Goal: Task Accomplishment & Management: Use online tool/utility

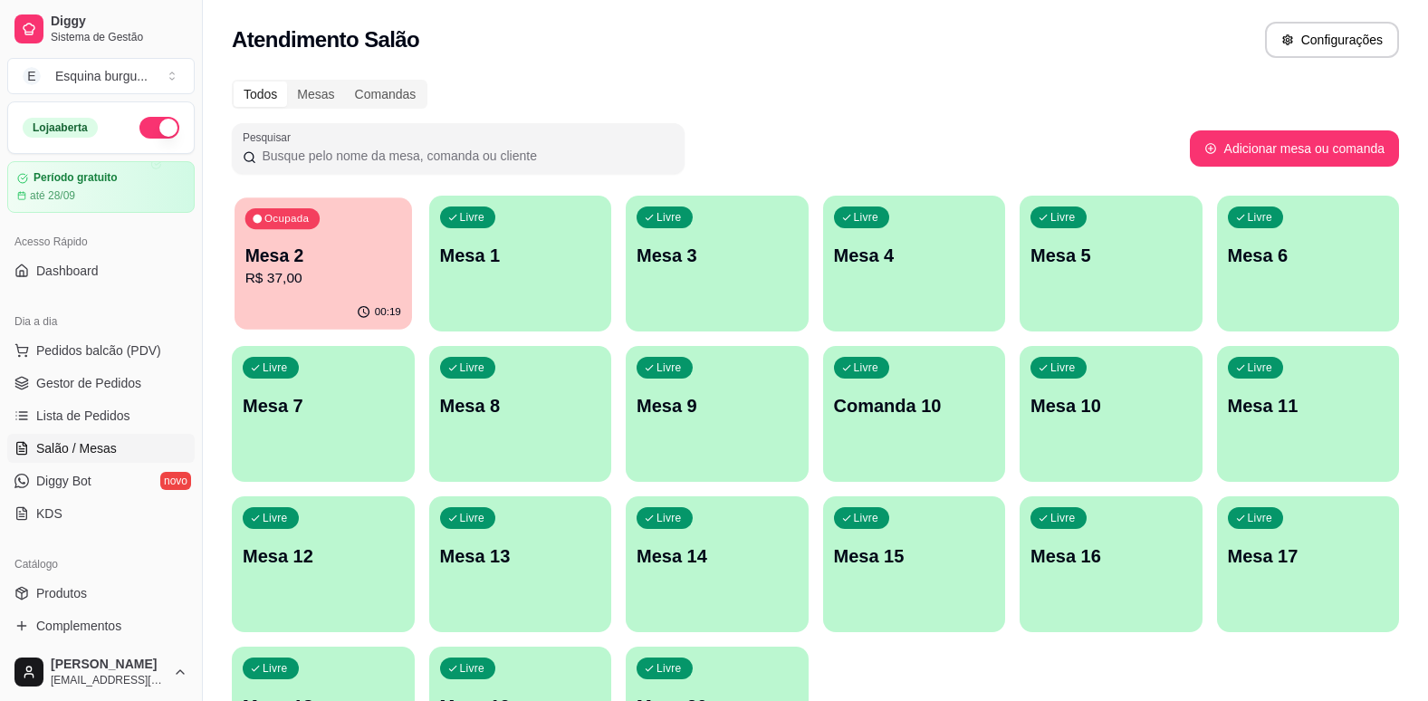
click at [349, 226] on div "Ocupada Mesa 2 R$ 37,00" at bounding box center [322, 246] width 177 height 98
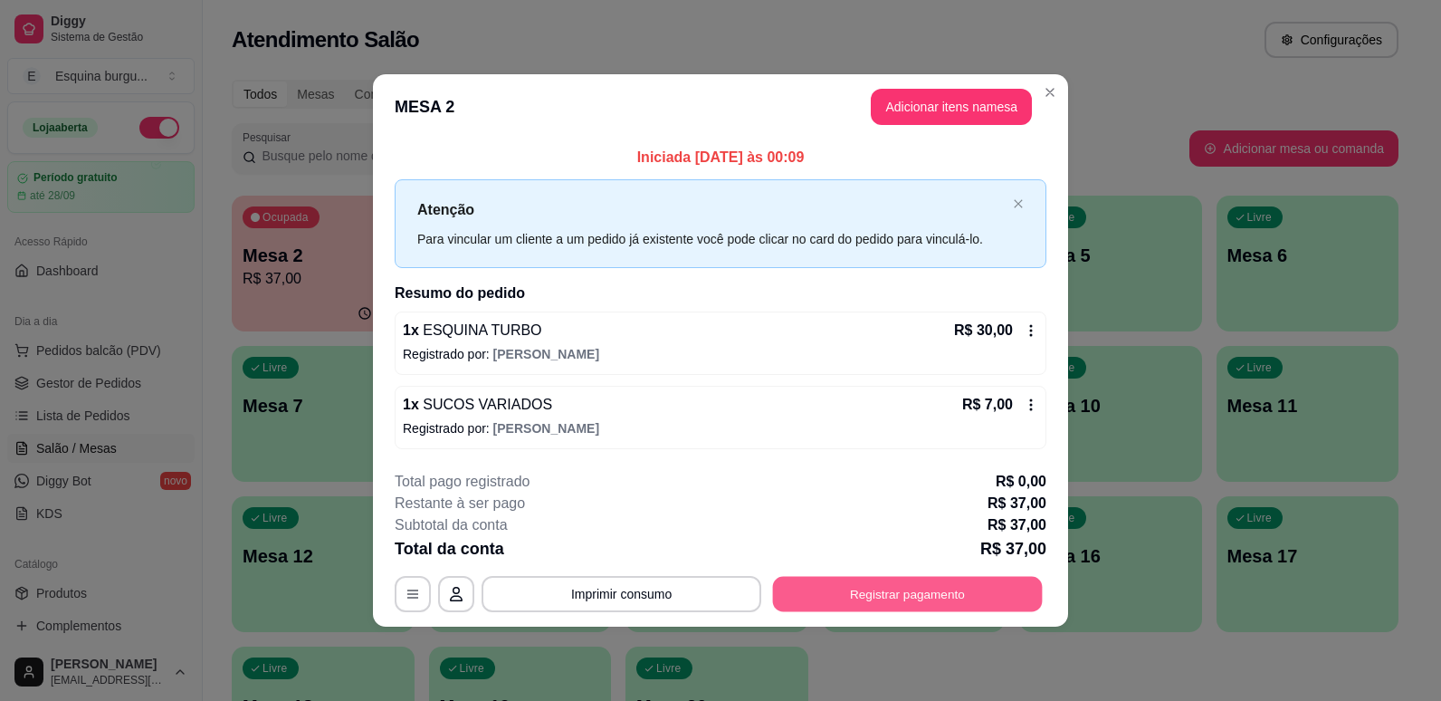
click at [943, 593] on button "Registrar pagamento" at bounding box center [908, 593] width 270 height 35
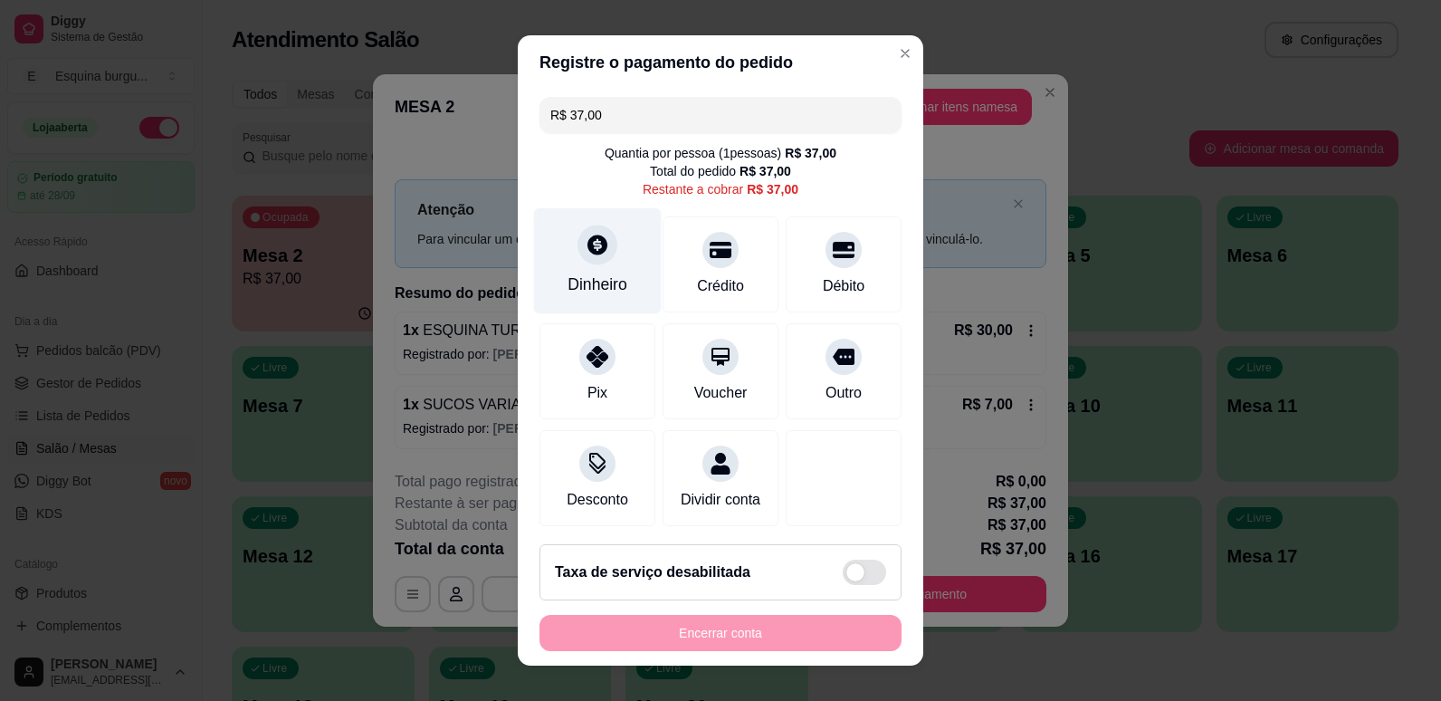
click at [602, 258] on div "Dinheiro" at bounding box center [598, 260] width 128 height 106
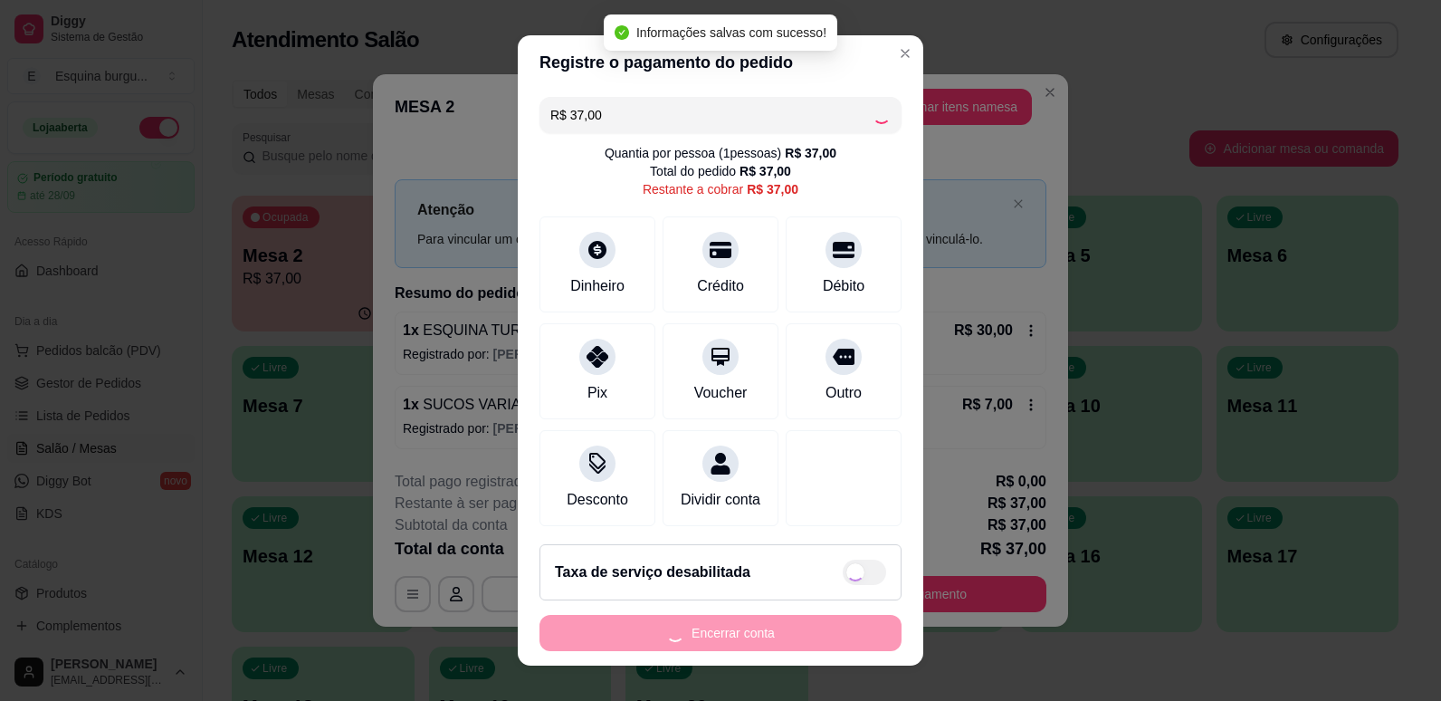
type input "R$ 0,00"
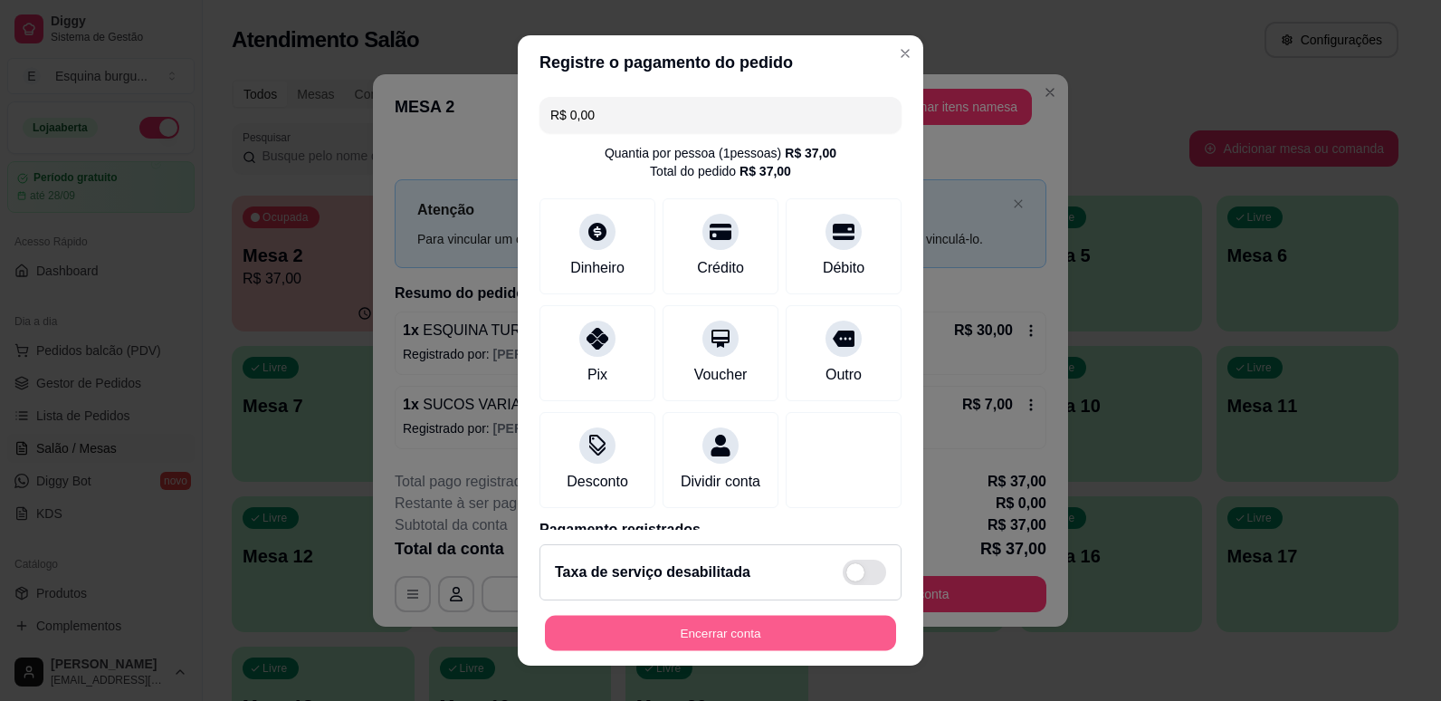
click at [760, 631] on button "Encerrar conta" at bounding box center [720, 633] width 351 height 35
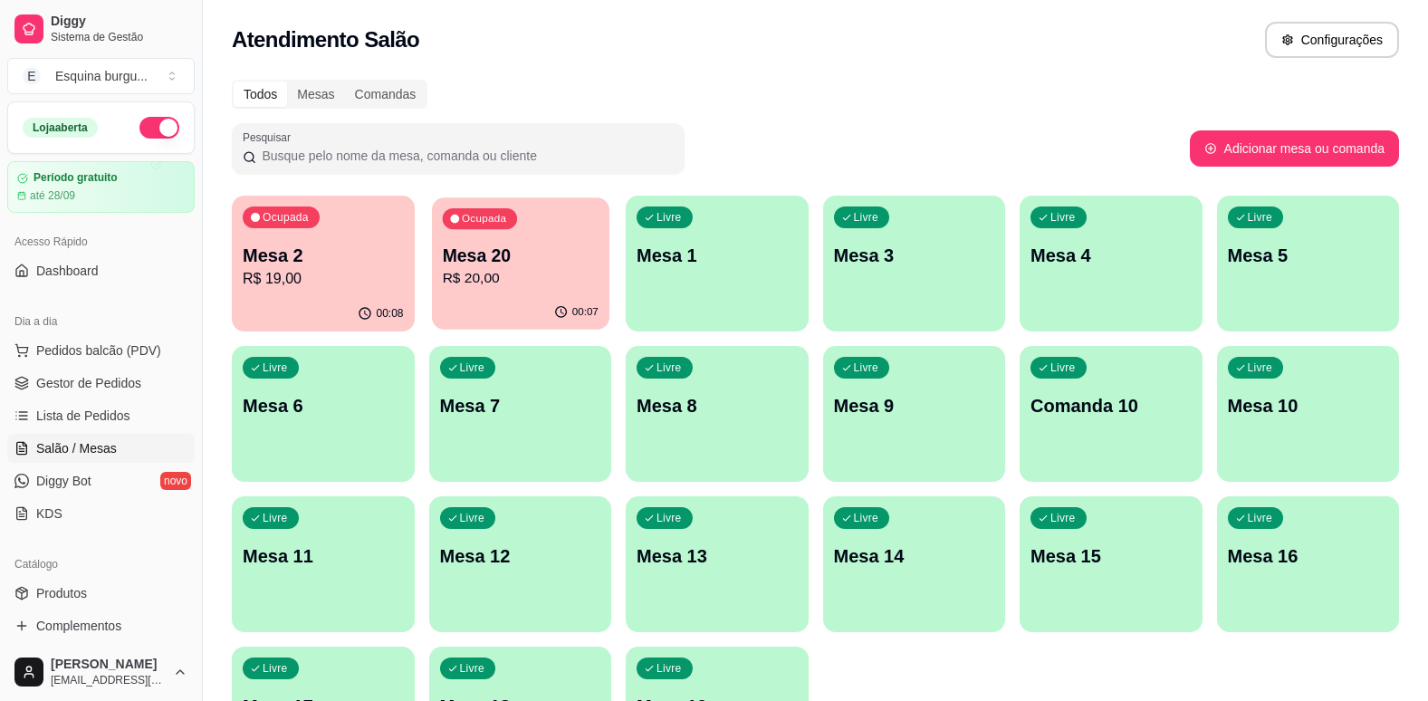
click at [560, 251] on p "Mesa 20" at bounding box center [520, 256] width 156 height 24
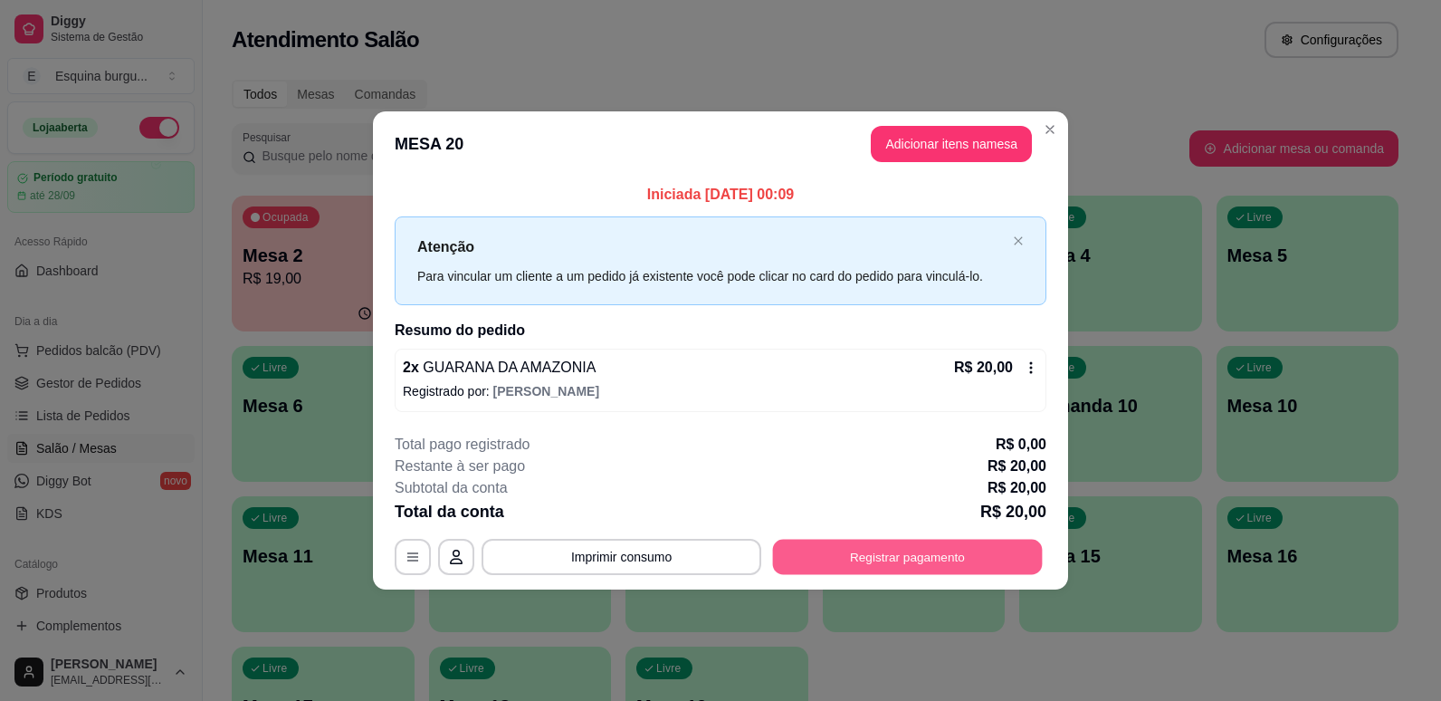
click at [934, 573] on button "Registrar pagamento" at bounding box center [908, 556] width 270 height 35
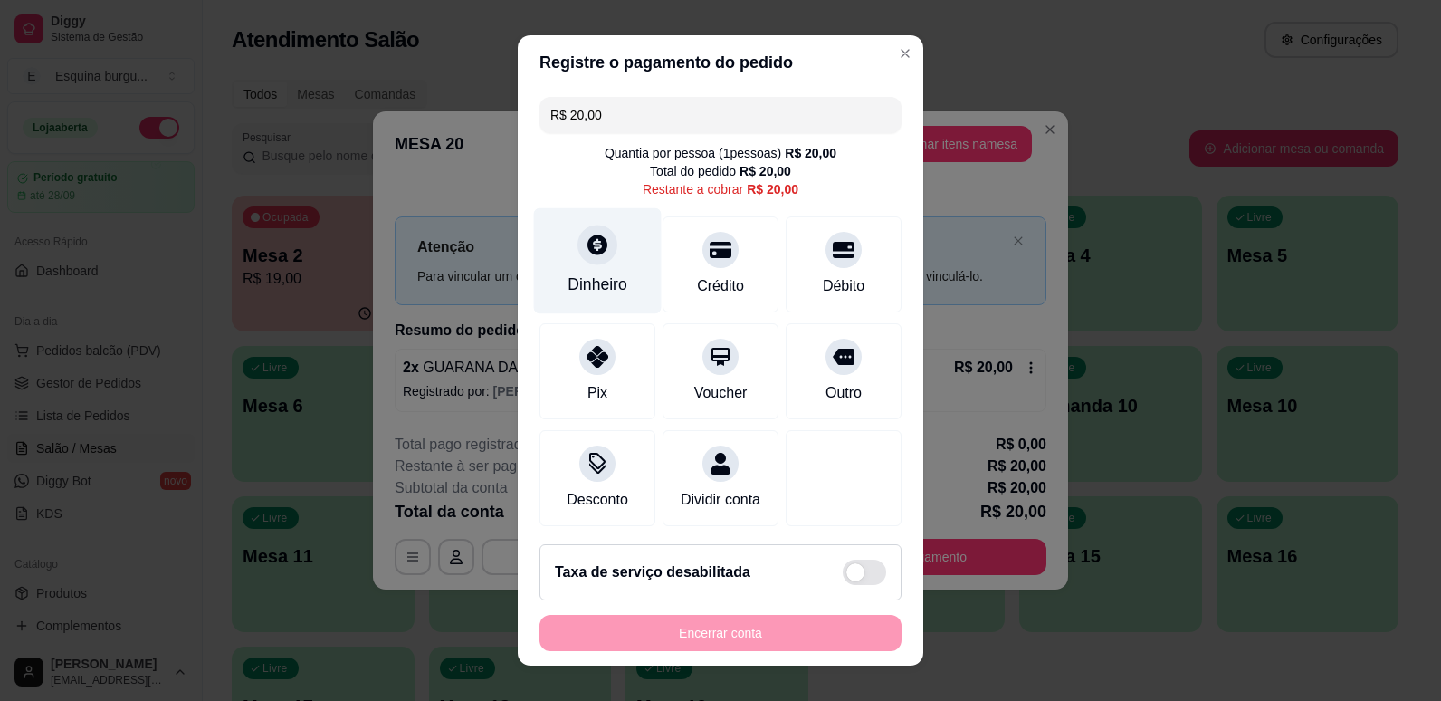
click at [603, 258] on div "Dinheiro" at bounding box center [598, 260] width 128 height 106
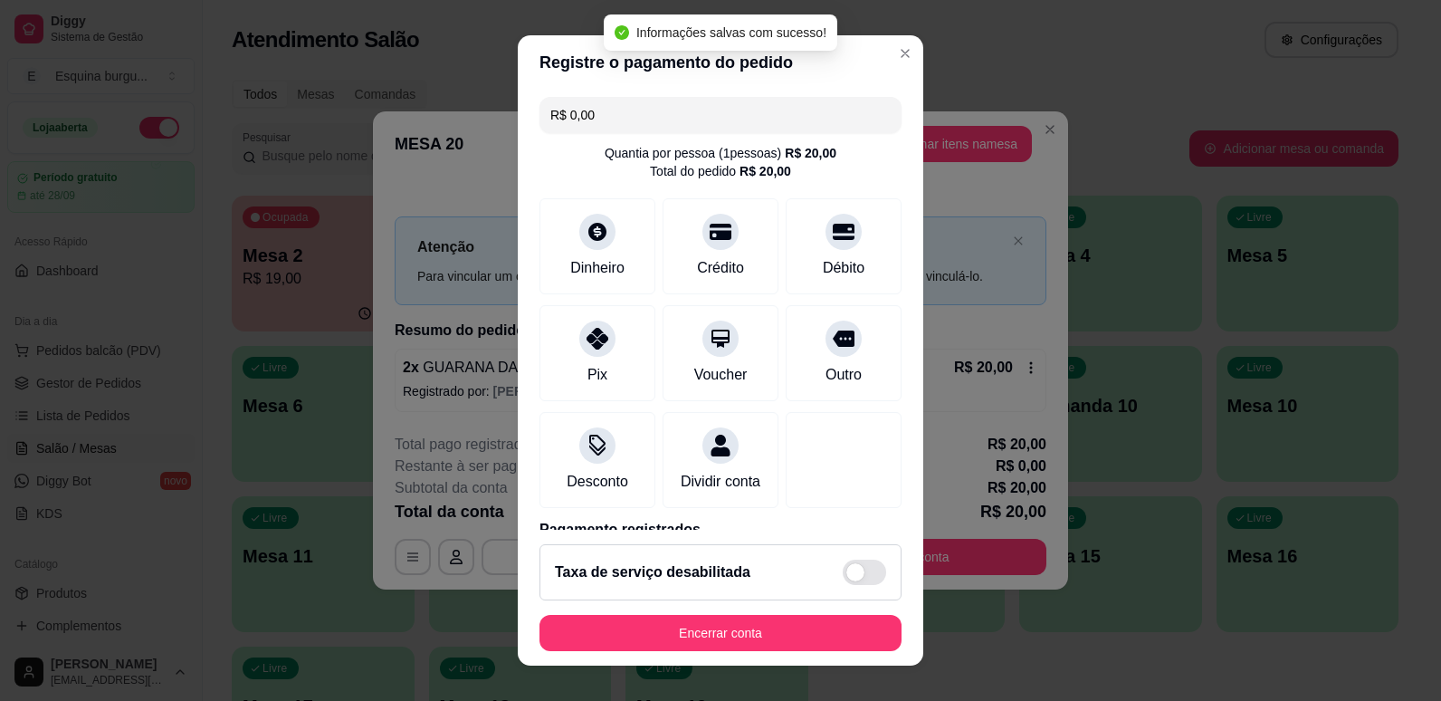
type input "R$ 0,00"
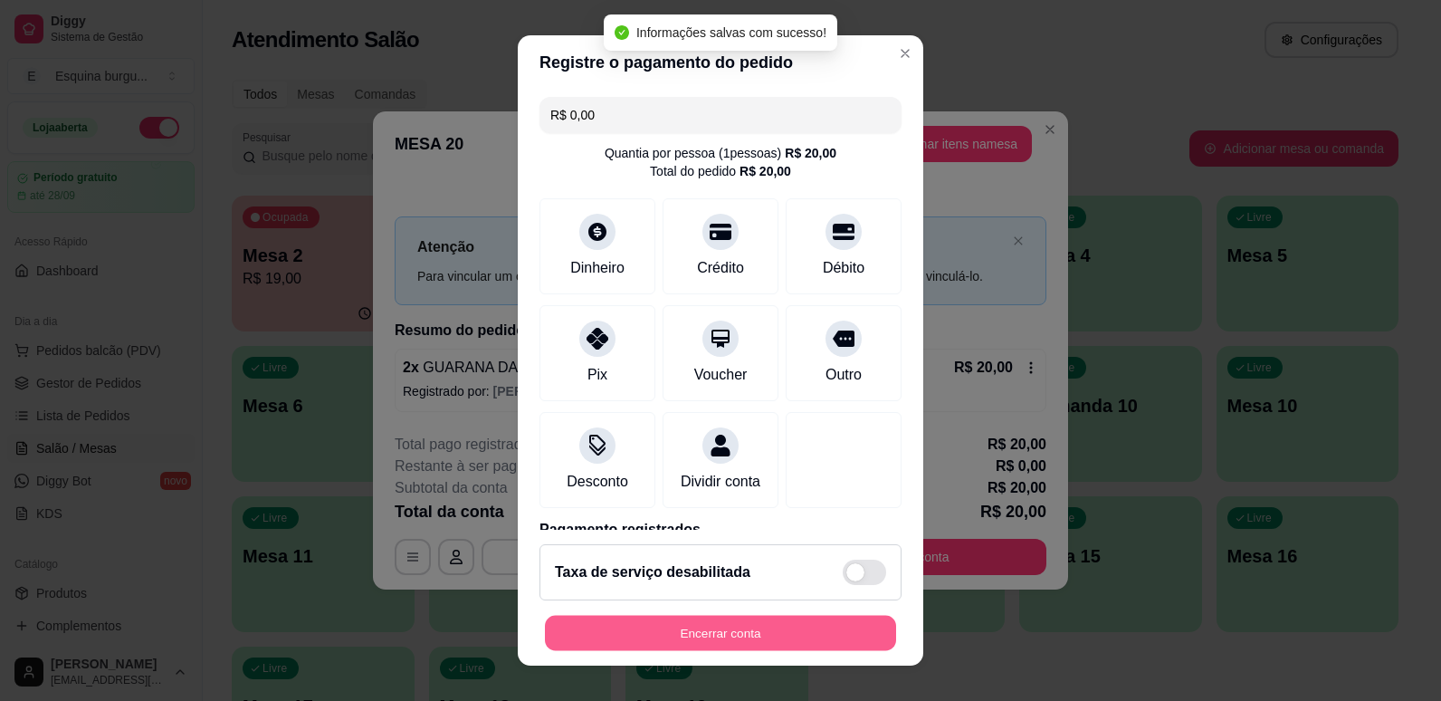
click at [826, 629] on button "Encerrar conta" at bounding box center [720, 633] width 351 height 35
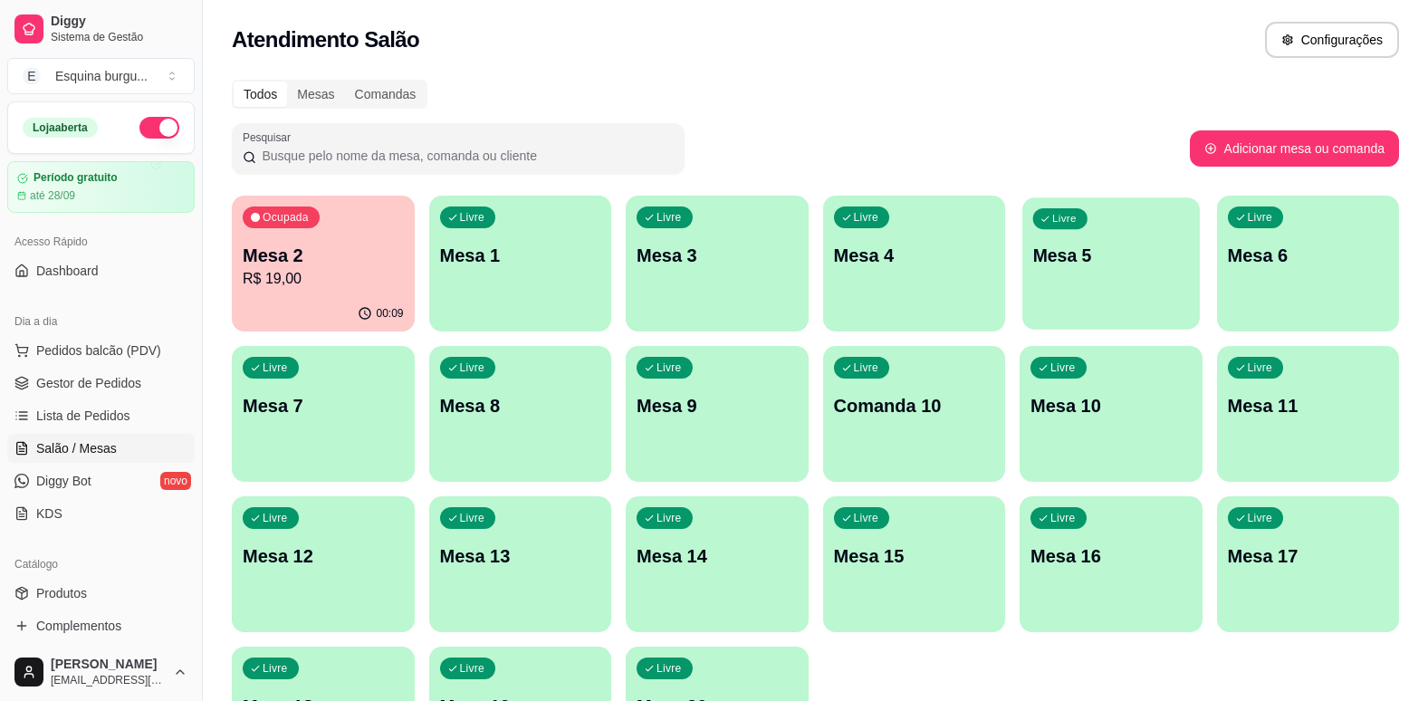
click at [1049, 276] on div "Livre Mesa 5" at bounding box center [1110, 252] width 177 height 110
click at [329, 276] on p "R$ 19,00" at bounding box center [323, 278] width 156 height 21
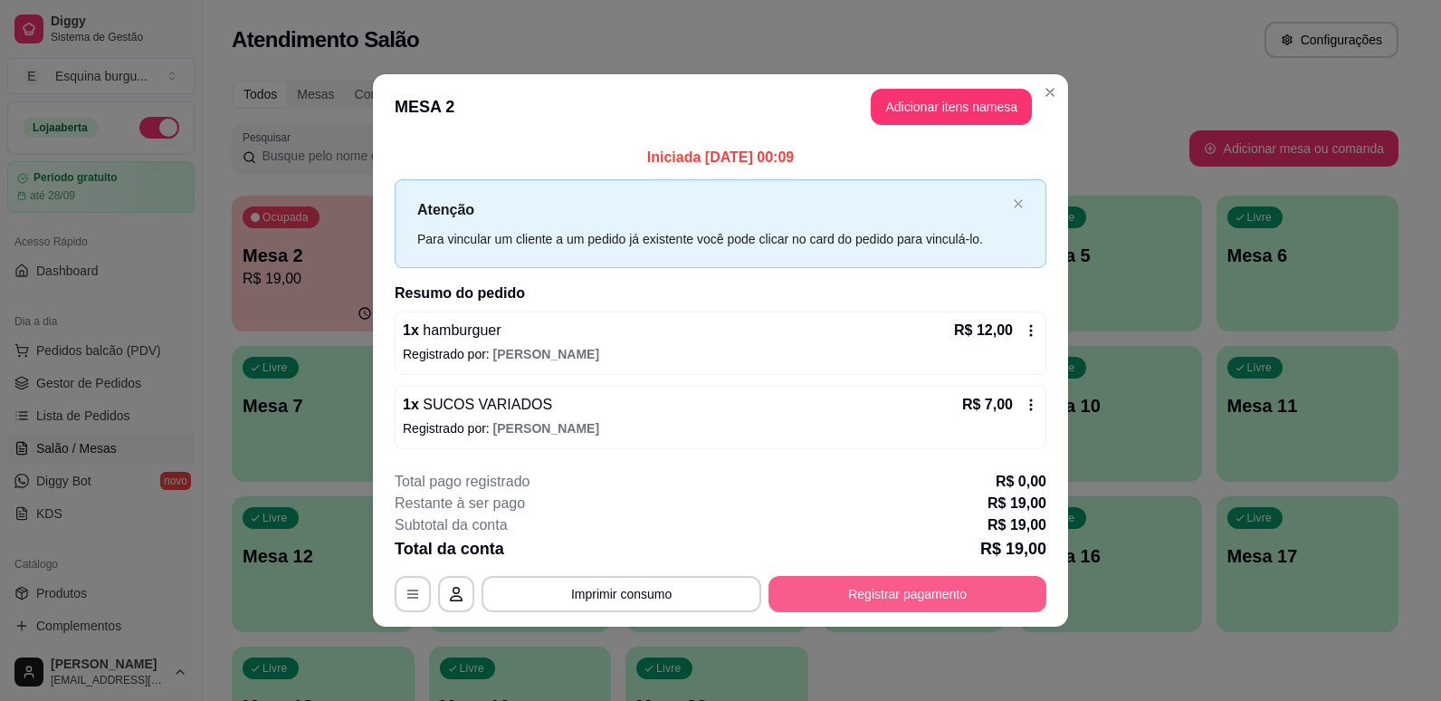
click at [964, 577] on button "Registrar pagamento" at bounding box center [908, 594] width 278 height 36
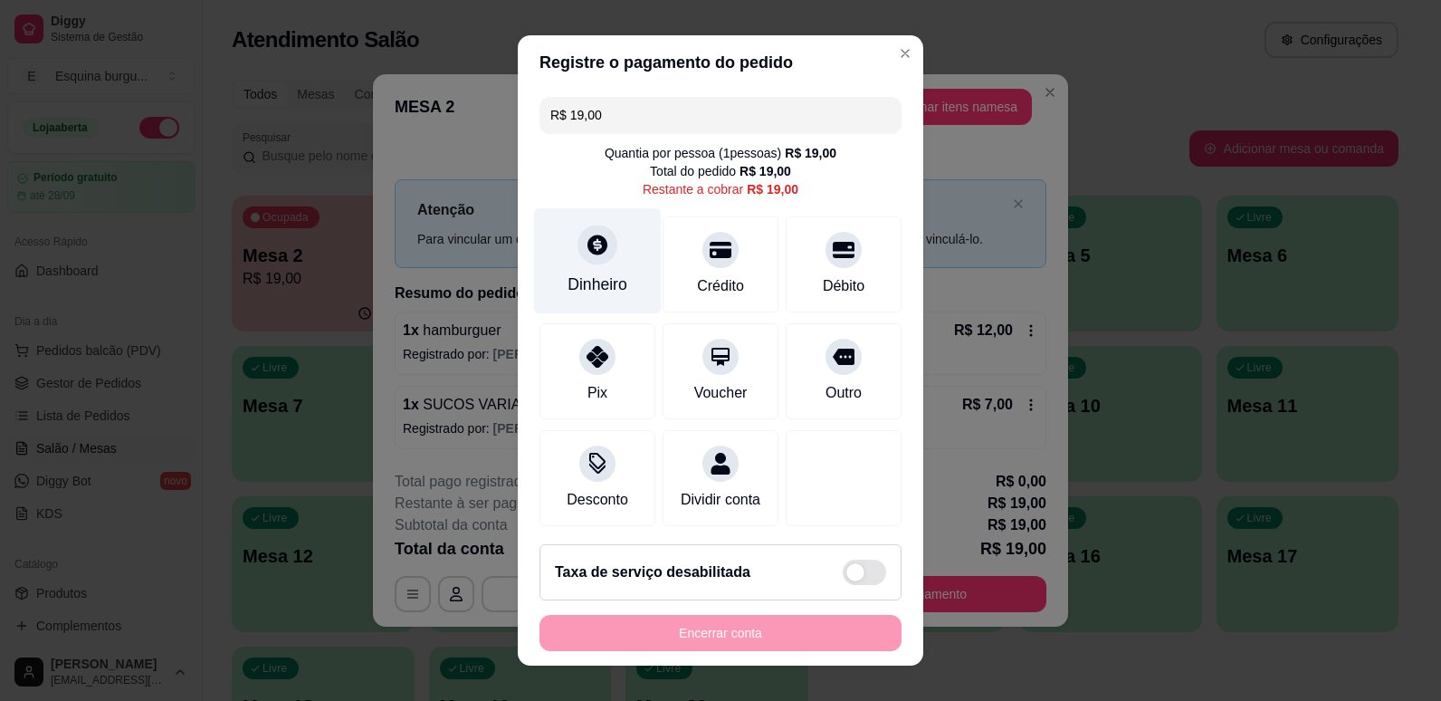
click at [616, 266] on div "Dinheiro" at bounding box center [598, 260] width 128 height 106
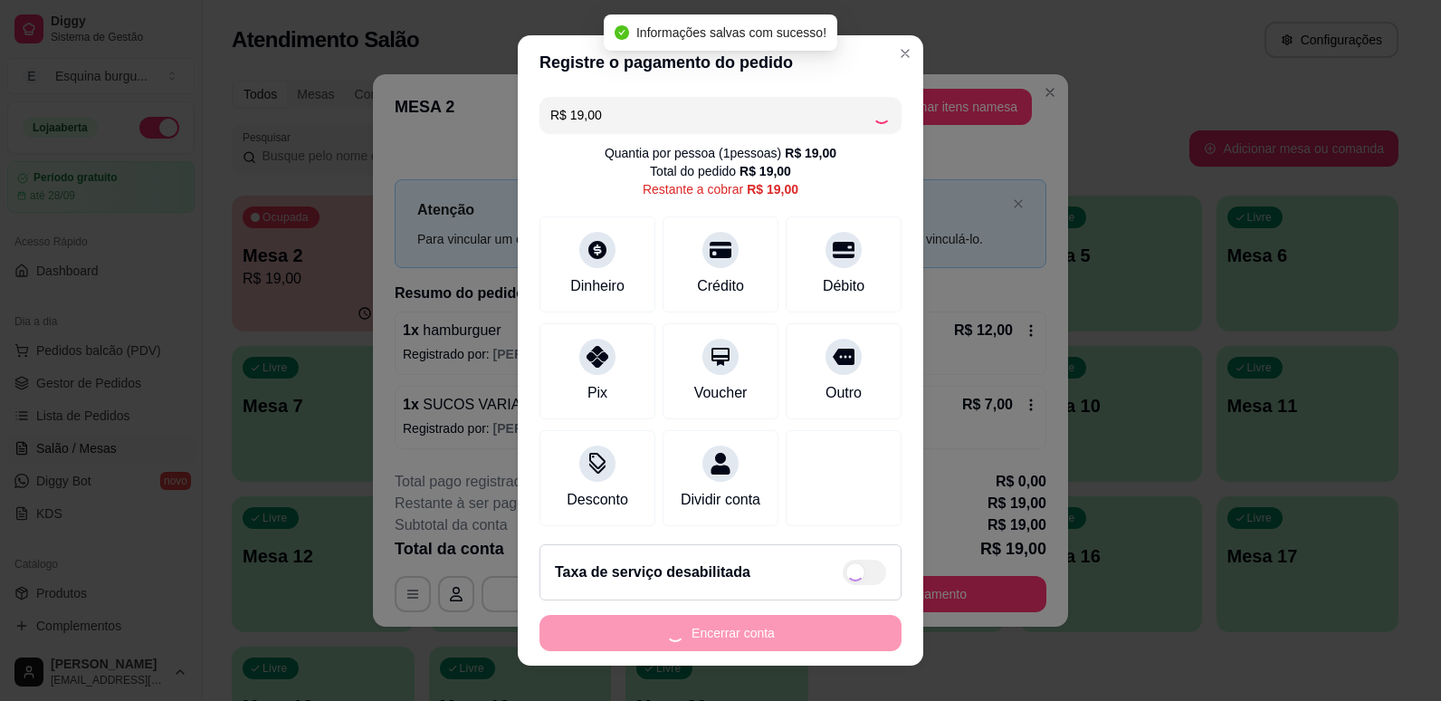
type input "R$ 0,00"
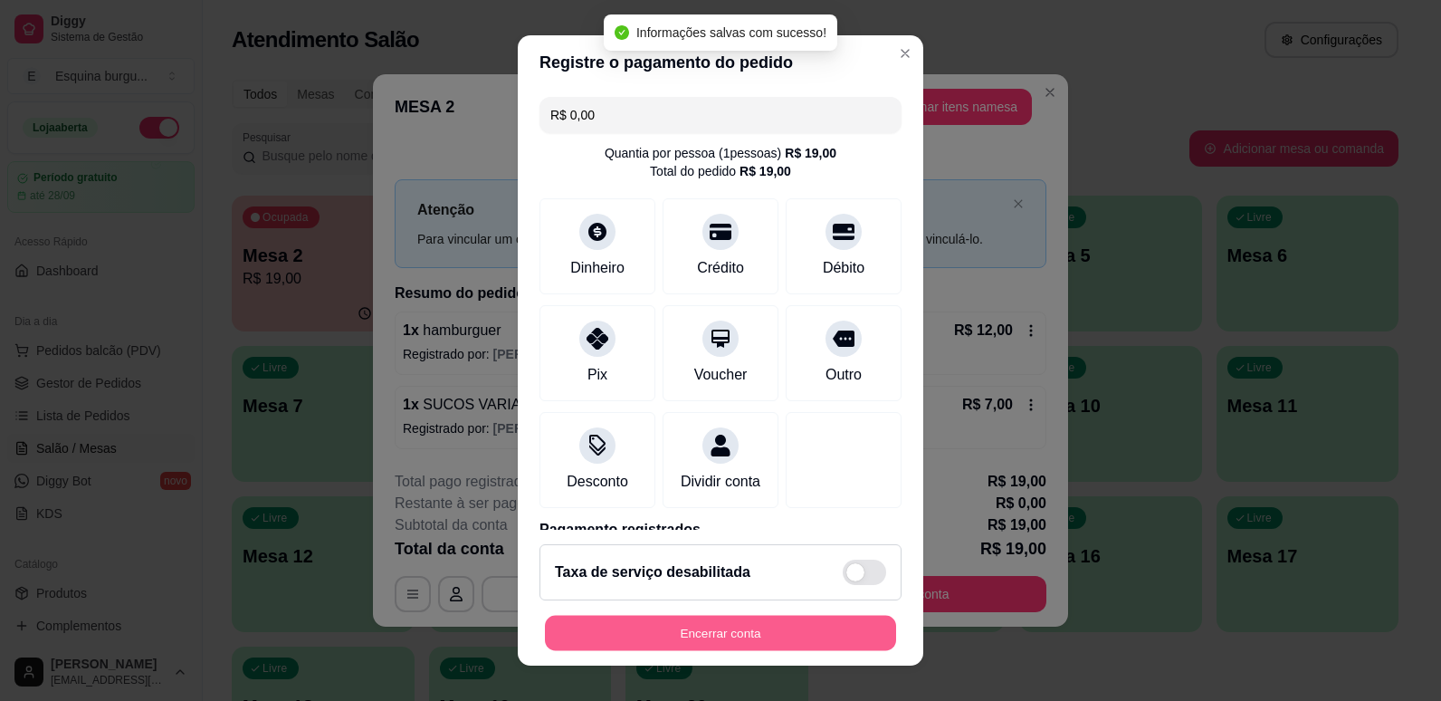
click at [805, 637] on button "Encerrar conta" at bounding box center [720, 633] width 351 height 35
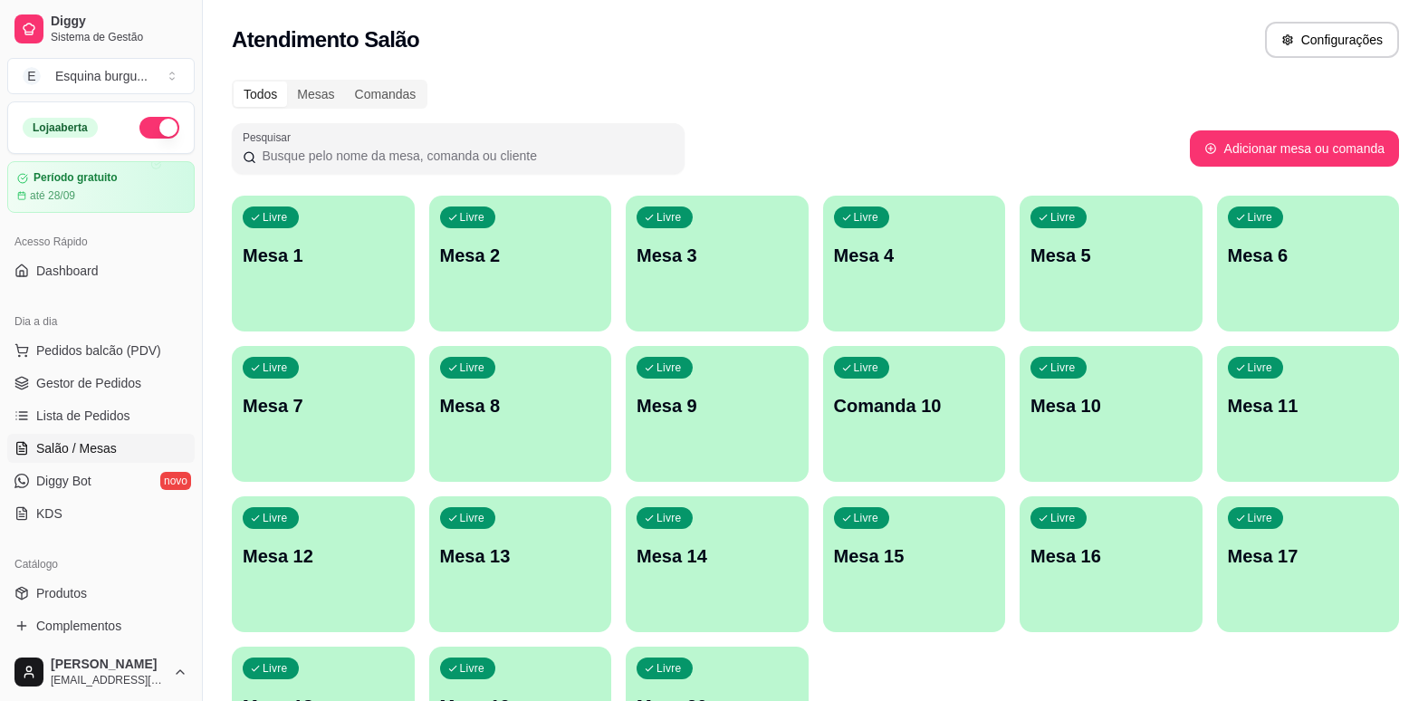
click at [1113, 72] on div "Todos Mesas Comandas Pesquisar Adicionar mesa ou comanda Livre Mesa 1 Livre Mes…" at bounding box center [815, 436] width 1225 height 735
